Goal: Information Seeking & Learning: Learn about a topic

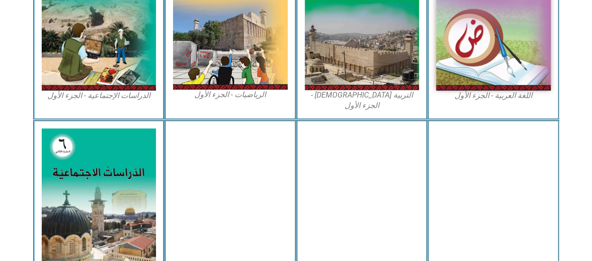
scroll to position [357, 0]
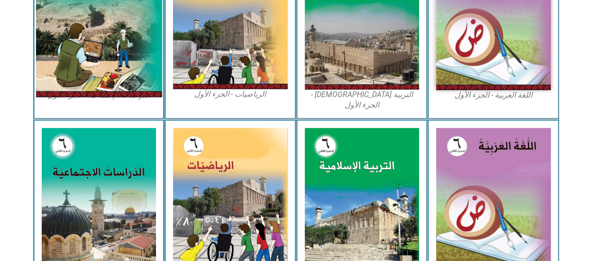
click at [138, 49] on img at bounding box center [99, 18] width 126 height 157
click at [118, 59] on img at bounding box center [99, 18] width 126 height 157
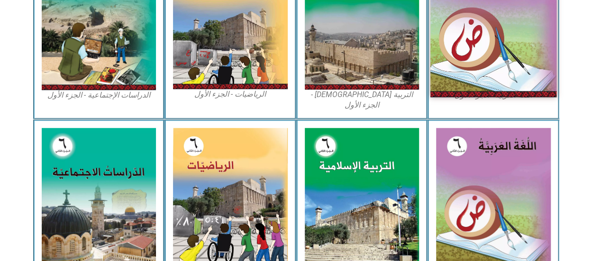
click at [455, 26] on img at bounding box center [494, 18] width 126 height 157
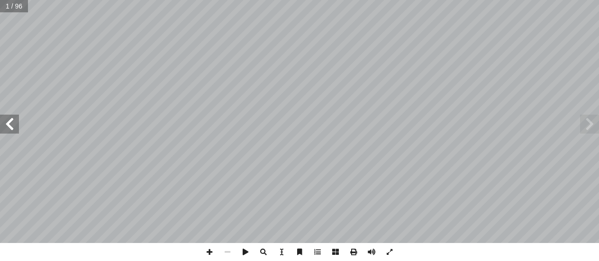
click at [16, 132] on span at bounding box center [9, 124] width 19 height 19
click at [16, 131] on span at bounding box center [9, 124] width 19 height 19
click at [12, 127] on span at bounding box center [9, 124] width 19 height 19
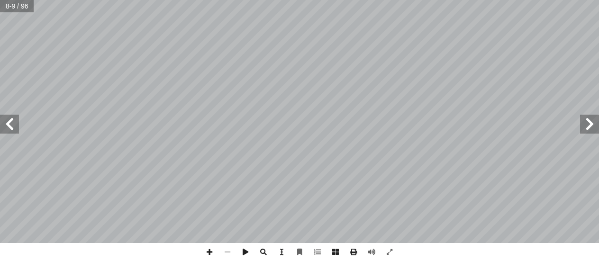
click at [12, 127] on span at bounding box center [9, 124] width 19 height 19
click at [12, 129] on span at bounding box center [9, 124] width 19 height 19
click at [12, 125] on span at bounding box center [9, 124] width 19 height 19
click at [317, 246] on div "14 : َ ي ِ ت آ ال� َ ل َ و ْ د َ الج ُ ل ِ م ْ ك أ ا ٤ ة َ ريط َ الخ ُ ر ِ ناص …" at bounding box center [299, 130] width 599 height 261
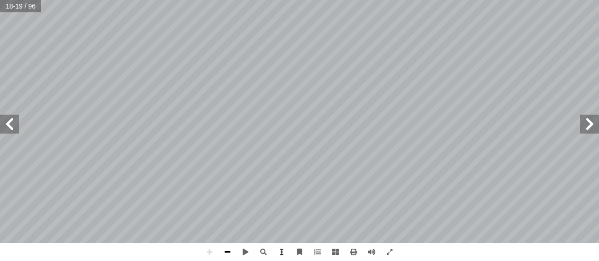
click at [229, 245] on span at bounding box center [228, 252] width 18 height 18
click at [16, 129] on span at bounding box center [9, 124] width 19 height 19
click at [12, 115] on span at bounding box center [9, 124] width 19 height 19
click at [18, 117] on span at bounding box center [9, 124] width 19 height 19
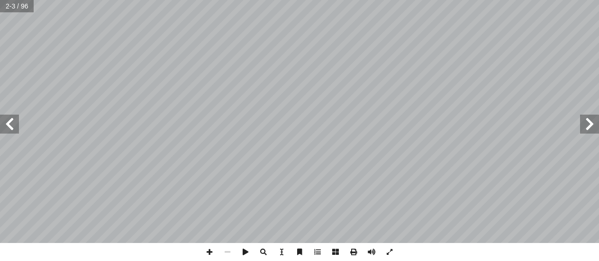
click at [14, 120] on span at bounding box center [9, 124] width 19 height 19
click at [16, 121] on span at bounding box center [9, 124] width 19 height 19
click at [16, 124] on span at bounding box center [9, 124] width 19 height 19
click at [17, 122] on span at bounding box center [9, 124] width 19 height 19
click at [18, 114] on div "بسم الله الرحمن الرحيم تقديم ا، لذلك عملت على ً ا بارز ً ولت وزارة التربية والت…" at bounding box center [299, 121] width 599 height 243
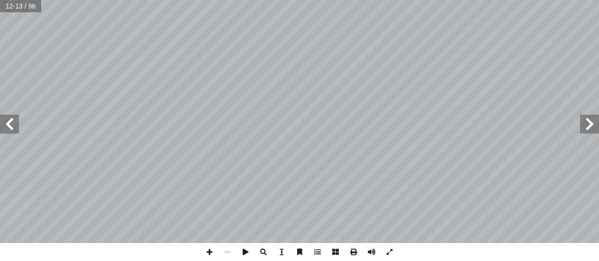
click at [10, 120] on span at bounding box center [9, 124] width 19 height 19
click at [12, 119] on span at bounding box center [9, 124] width 19 height 19
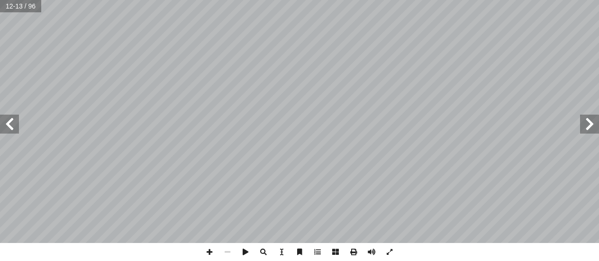
click at [12, 119] on span at bounding box center [9, 124] width 19 height 19
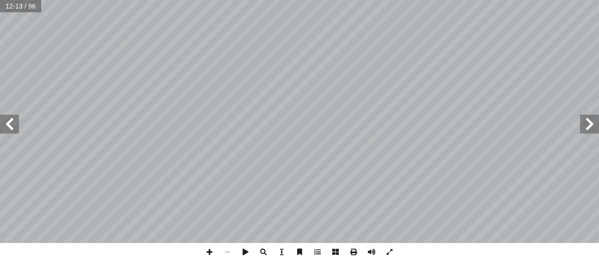
click at [12, 119] on span at bounding box center [9, 124] width 19 height 19
click at [590, 120] on span at bounding box center [589, 124] width 19 height 19
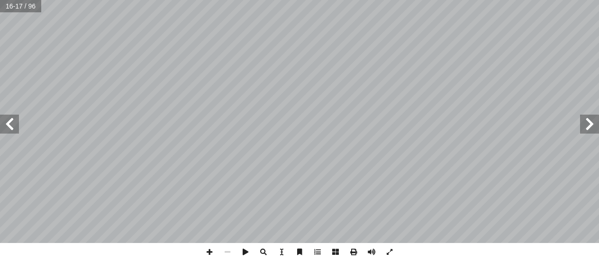
drag, startPoint x: 358, startPoint y: 283, endPoint x: 303, endPoint y: 283, distance: 55.0
click at [303, 86] on html "الصفحة الرئيسية الصف الأول الصف الثاني الصف الثالث الصف الرابع الصف الخامس الصف…" at bounding box center [299, 43] width 599 height 86
click at [586, 121] on span at bounding box center [589, 124] width 19 height 19
click at [210, 248] on span at bounding box center [210, 252] width 18 height 18
click at [390, 257] on span at bounding box center [390, 252] width 18 height 18
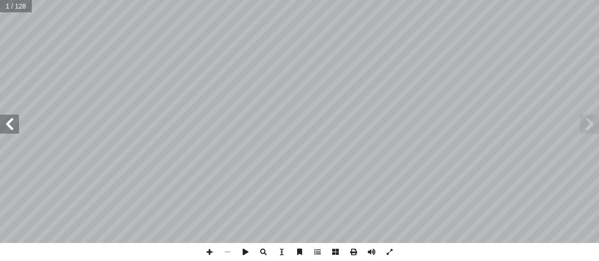
click at [13, 131] on span at bounding box center [9, 124] width 19 height 19
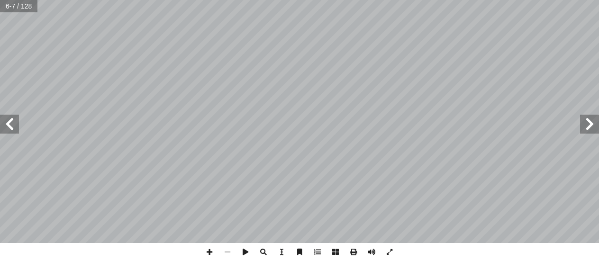
click at [11, 131] on span at bounding box center [9, 124] width 19 height 19
click at [18, 132] on span at bounding box center [9, 124] width 19 height 19
click at [12, 129] on span at bounding box center [9, 124] width 19 height 19
click at [15, 128] on span at bounding box center [9, 124] width 19 height 19
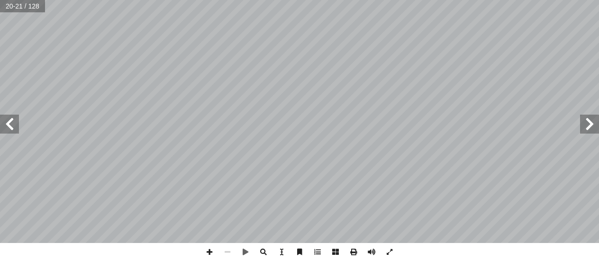
click at [590, 119] on span at bounding box center [589, 124] width 19 height 19
click at [214, 248] on span at bounding box center [210, 252] width 18 height 18
click at [389, 255] on span at bounding box center [390, 252] width 18 height 18
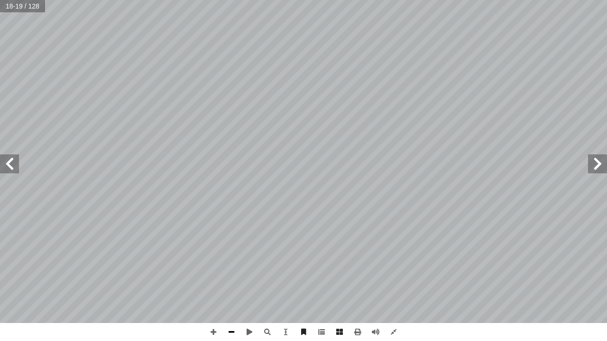
click at [230, 261] on span at bounding box center [231, 332] width 18 height 18
click at [9, 168] on span at bounding box center [9, 164] width 19 height 19
click at [597, 160] on span at bounding box center [597, 164] width 19 height 19
click at [598, 158] on span at bounding box center [597, 164] width 19 height 19
click at [216, 261] on span at bounding box center [213, 332] width 18 height 18
